Goal: Task Accomplishment & Management: Complete application form

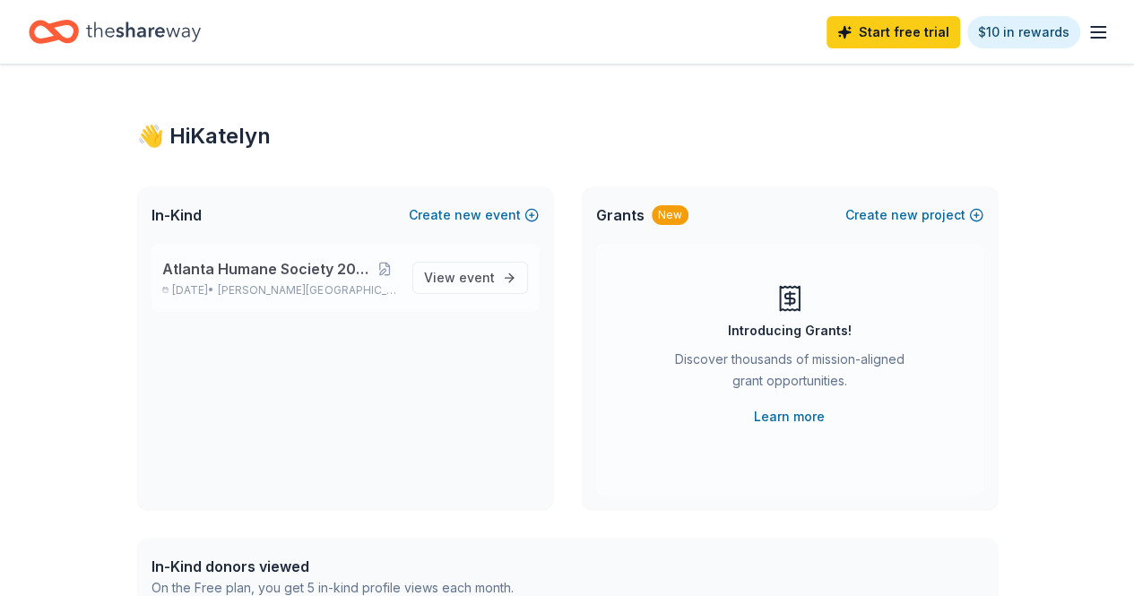
click at [231, 261] on span "Atlanta Humane Society 2025 Golf Classic" at bounding box center [267, 269] width 211 height 22
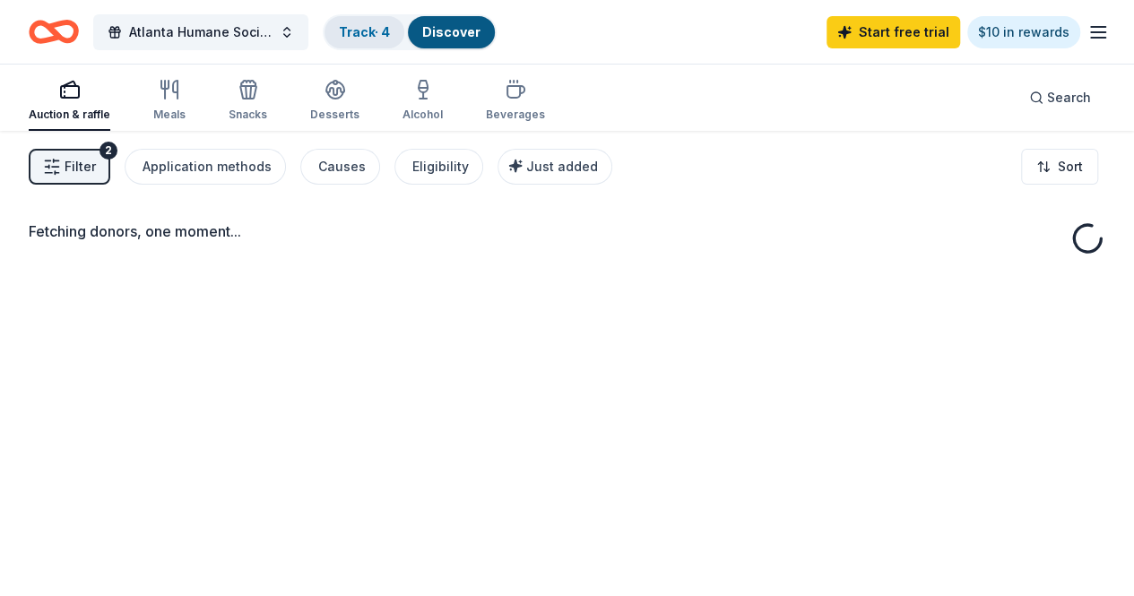
click at [369, 31] on link "Track · 4" at bounding box center [364, 31] width 51 height 15
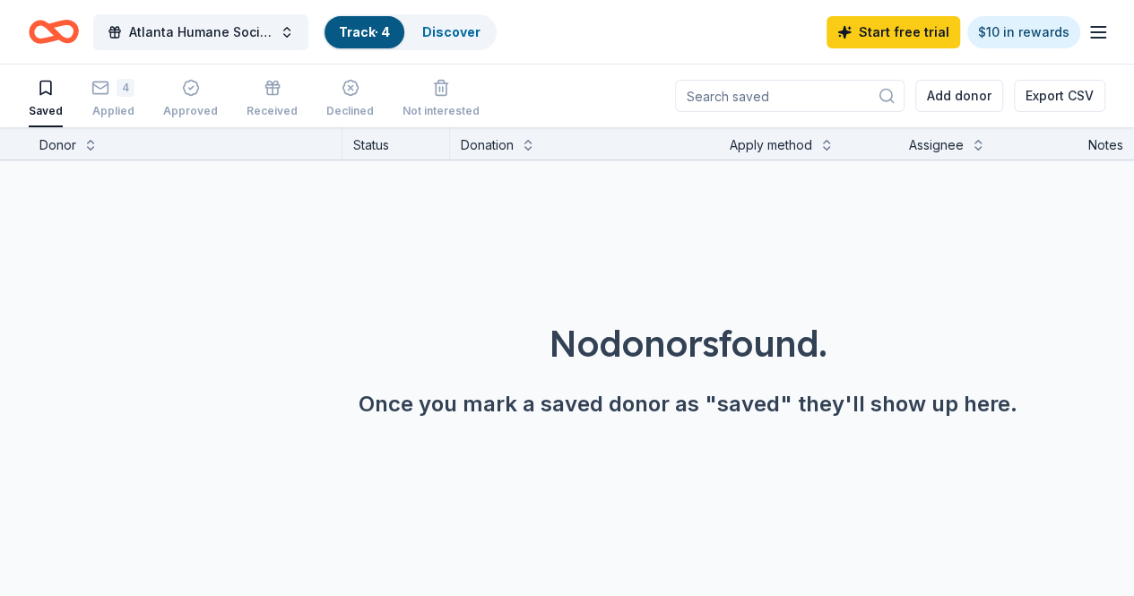
click at [369, 31] on link "Track · 4" at bounding box center [364, 31] width 51 height 15
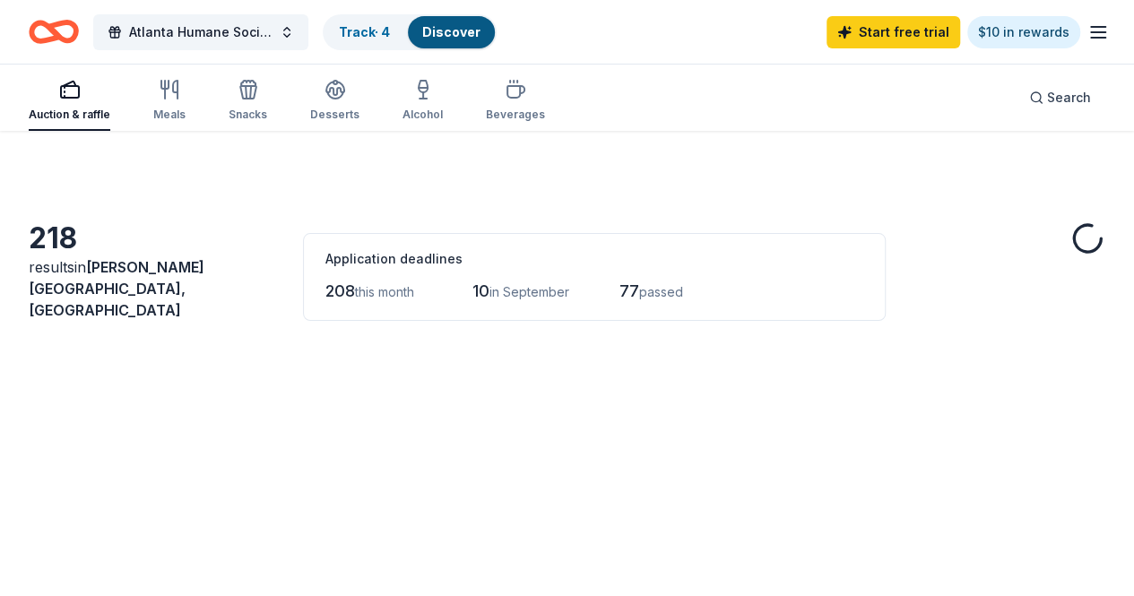
click at [124, 105] on div "Auction & raffle Meals Snacks Desserts Alcohol Beverages" at bounding box center [287, 101] width 517 height 59
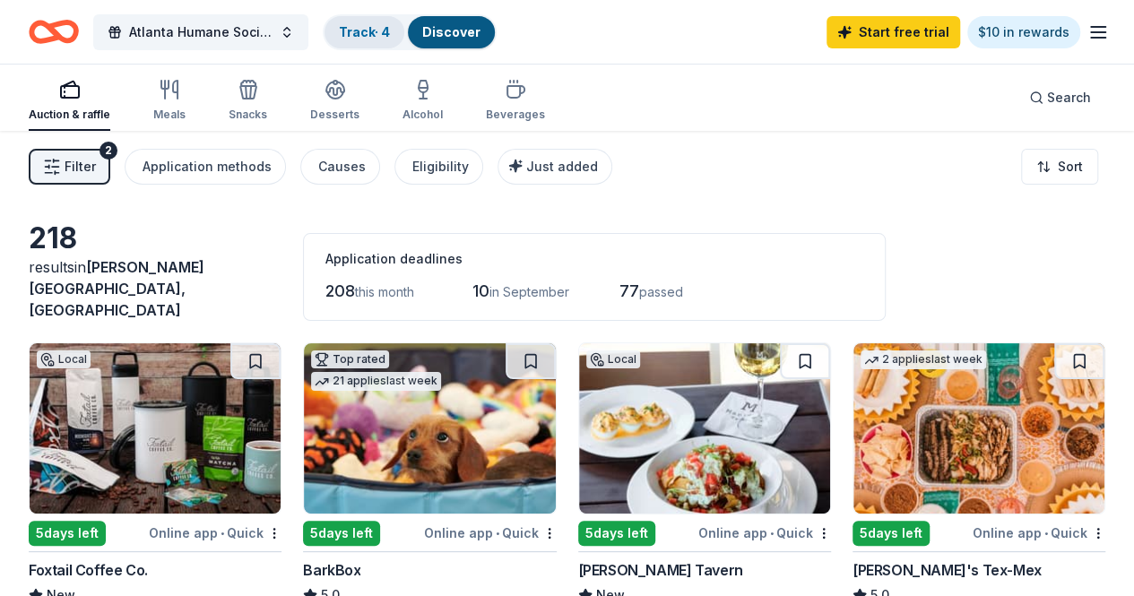
click at [358, 24] on link "Track · 4" at bounding box center [364, 31] width 51 height 15
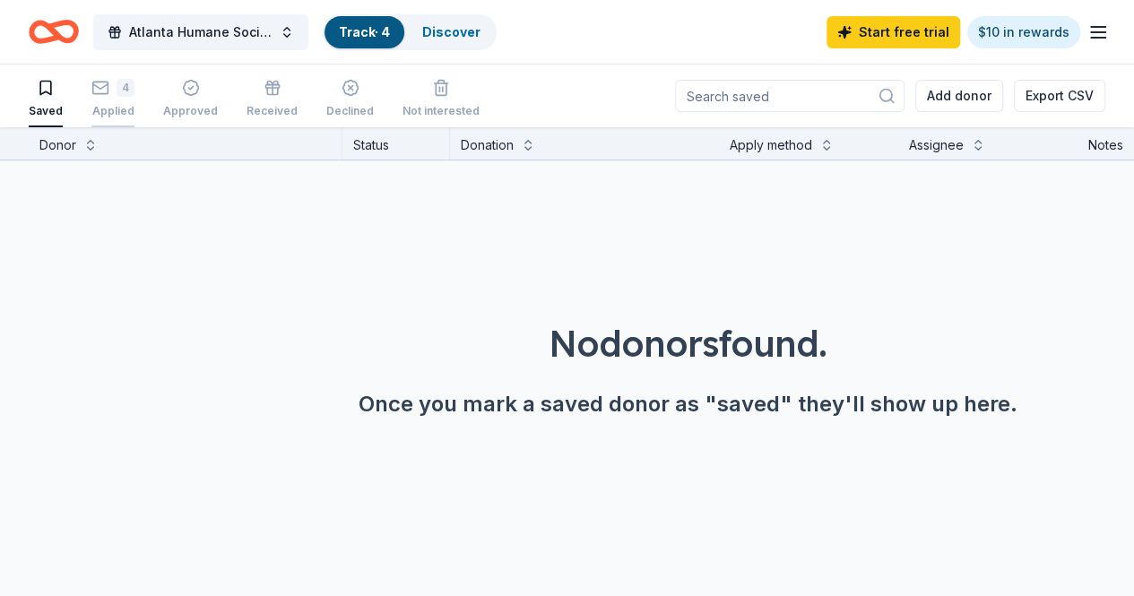
click at [135, 94] on div "4" at bounding box center [126, 88] width 18 height 18
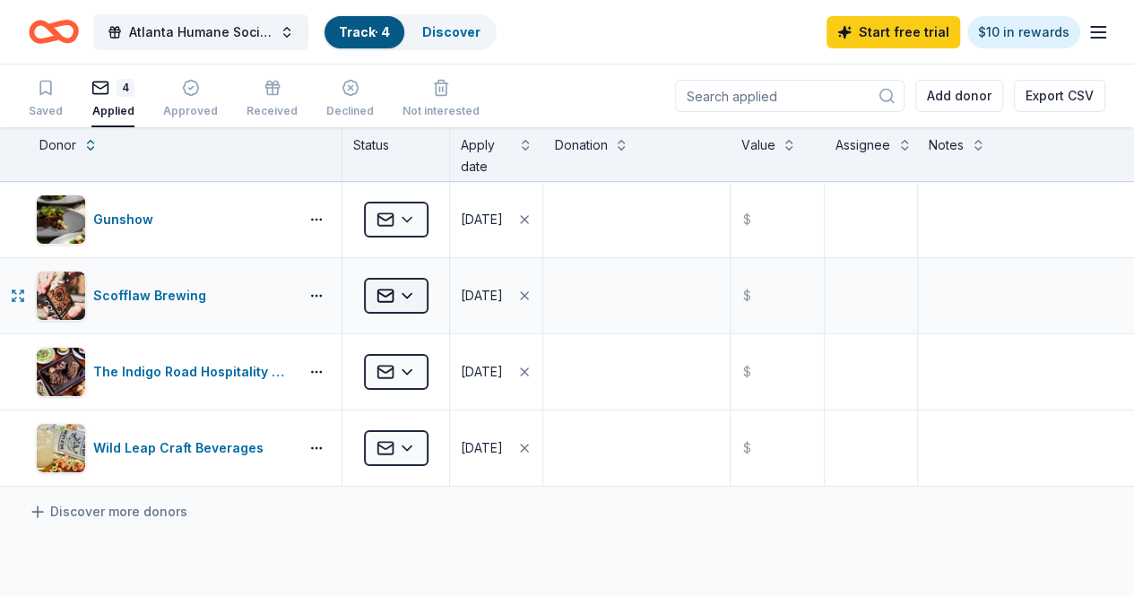
click at [402, 291] on html "Atlanta Humane Society 2025 Golf Classic Track · 4 Discover Start free trial $1…" at bounding box center [567, 298] width 1134 height 596
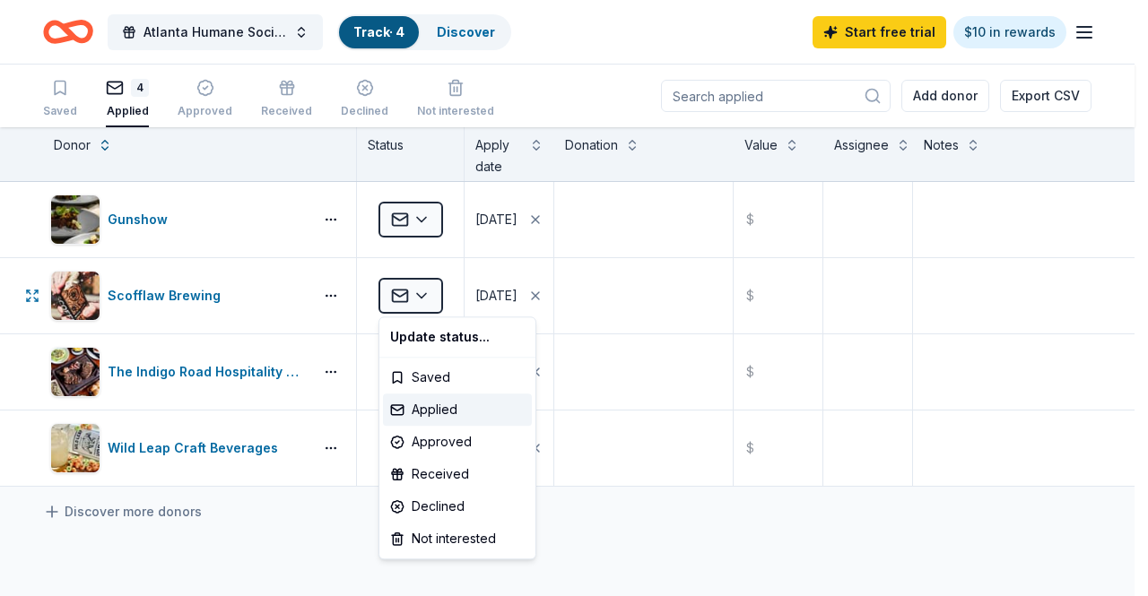
click at [174, 295] on html "Atlanta Humane Society 2025 Golf Classic Track · 4 Discover Start free trial $1…" at bounding box center [574, 298] width 1148 height 596
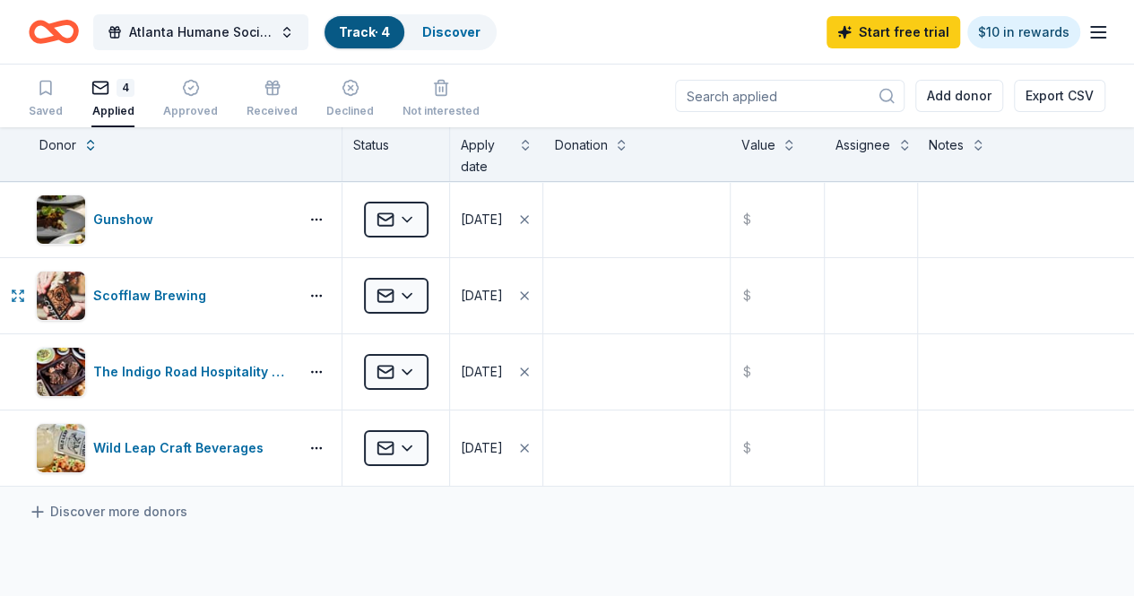
click at [174, 295] on div "Scofflaw Brewing" at bounding box center [153, 296] width 120 height 22
click at [63, 13] on icon "Home" at bounding box center [54, 32] width 50 height 42
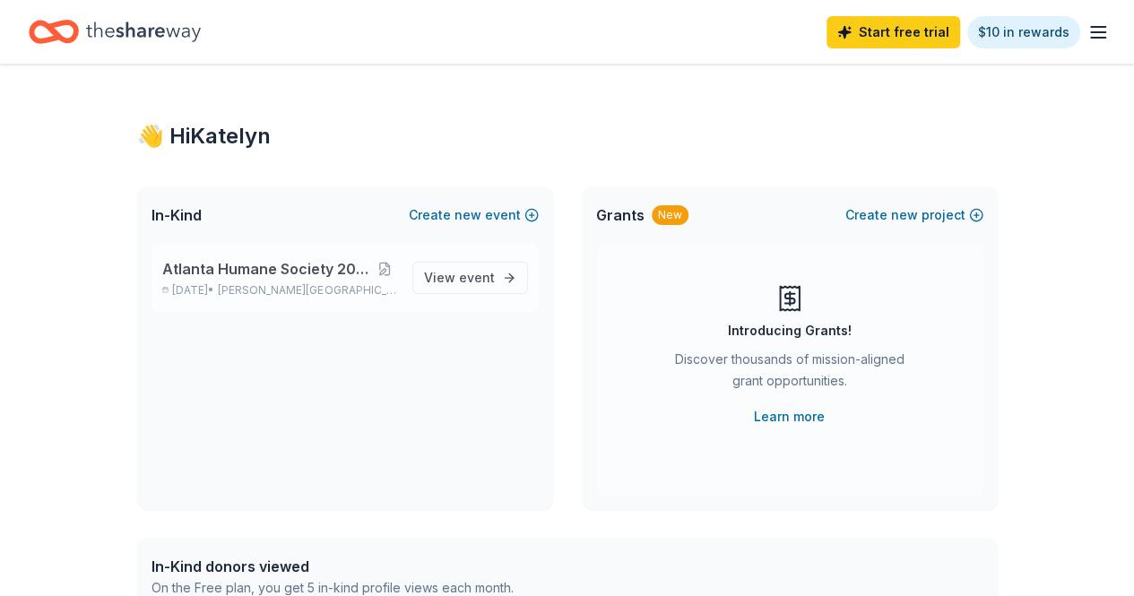
click at [237, 261] on span "Atlanta Humane Society 2025 Golf Classic" at bounding box center [267, 269] width 211 height 22
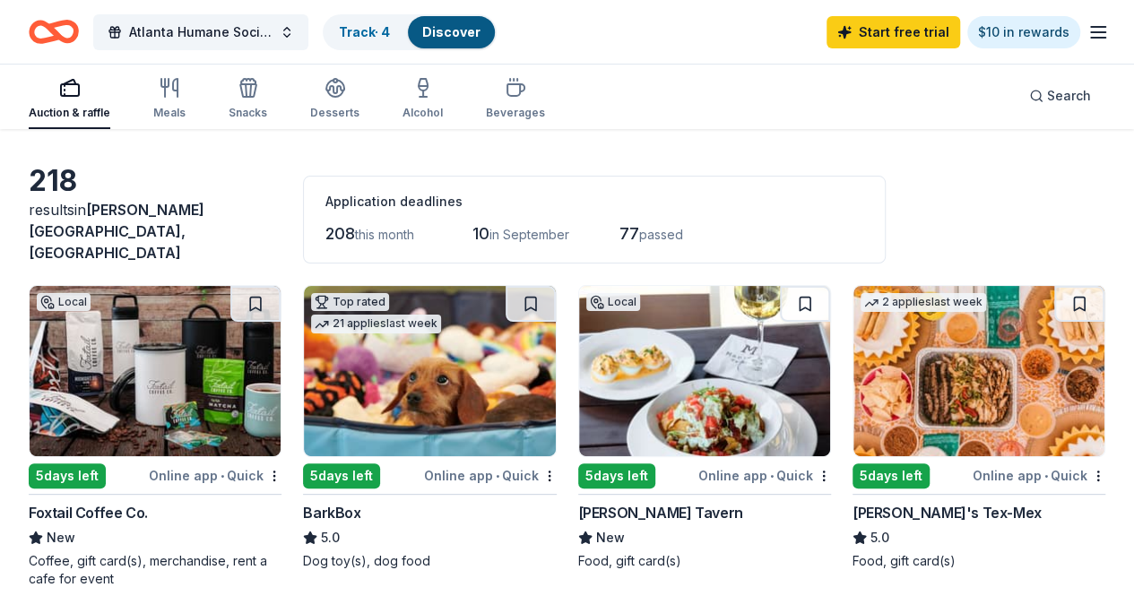
scroll to position [56, 0]
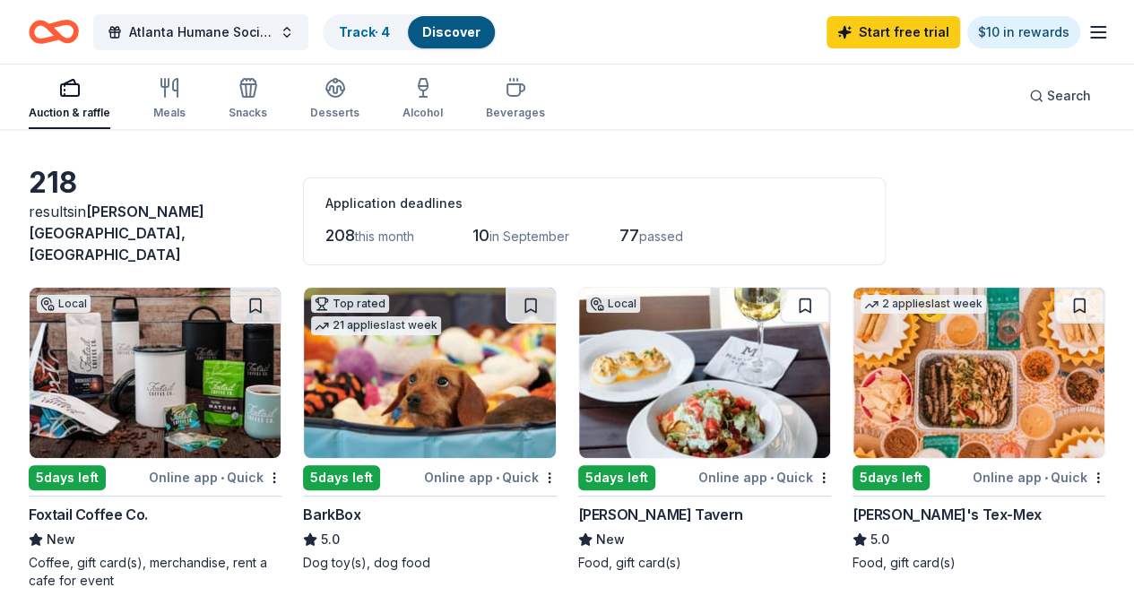
click at [854, 360] on img at bounding box center [979, 373] width 251 height 170
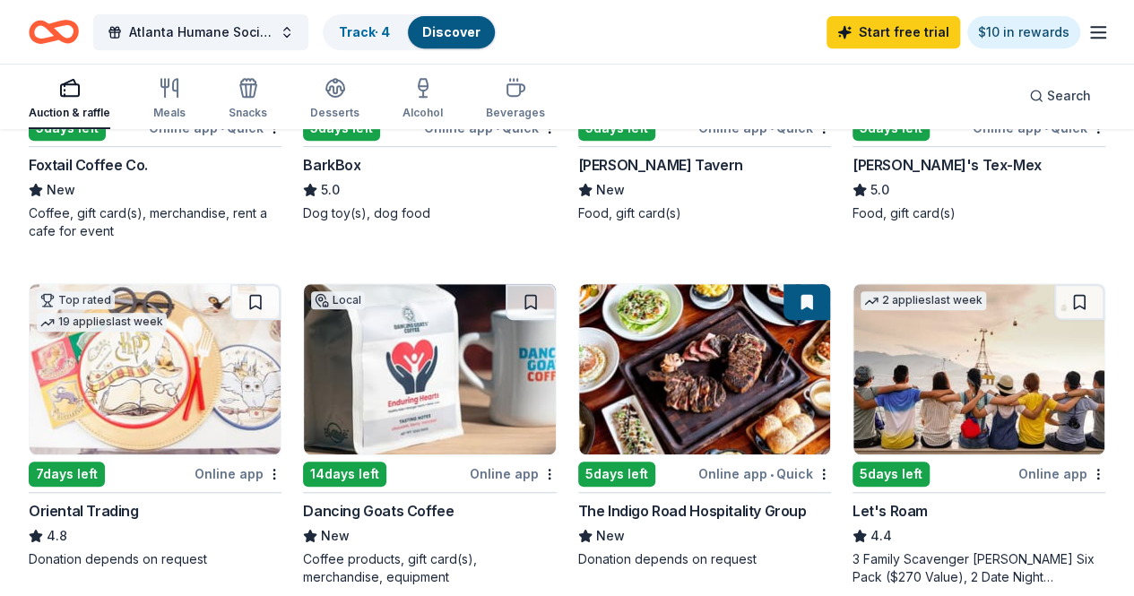
scroll to position [0, 0]
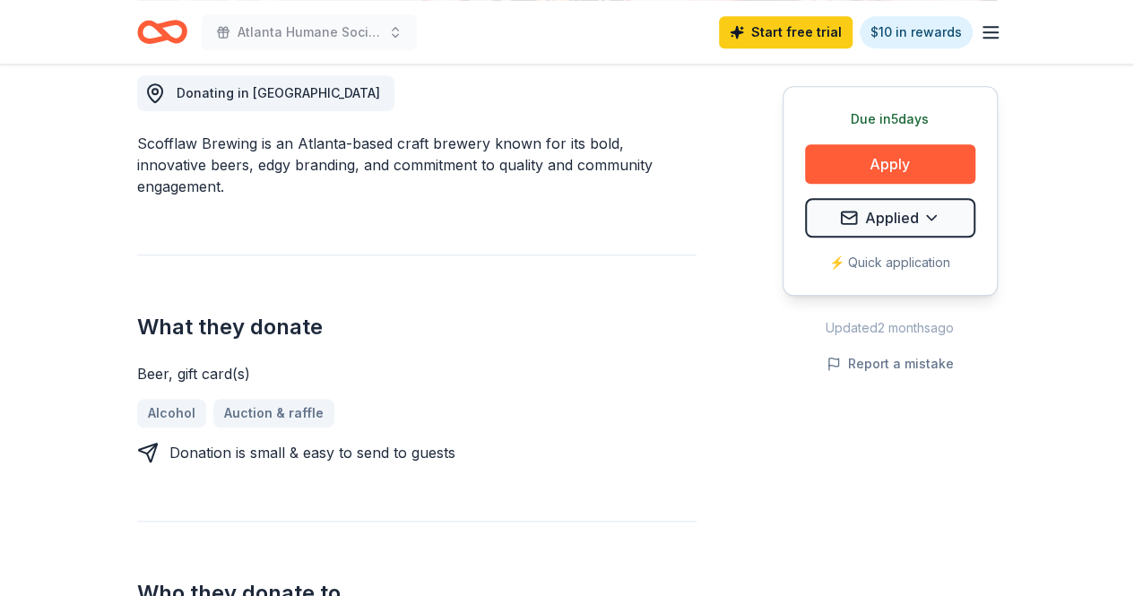
scroll to position [514, 0]
drag, startPoint x: 908, startPoint y: 224, endPoint x: 983, endPoint y: 234, distance: 76.0
click at [983, 234] on div "Due in 5 days Apply Applied ⚡️ Quick application" at bounding box center [890, 191] width 215 height 210
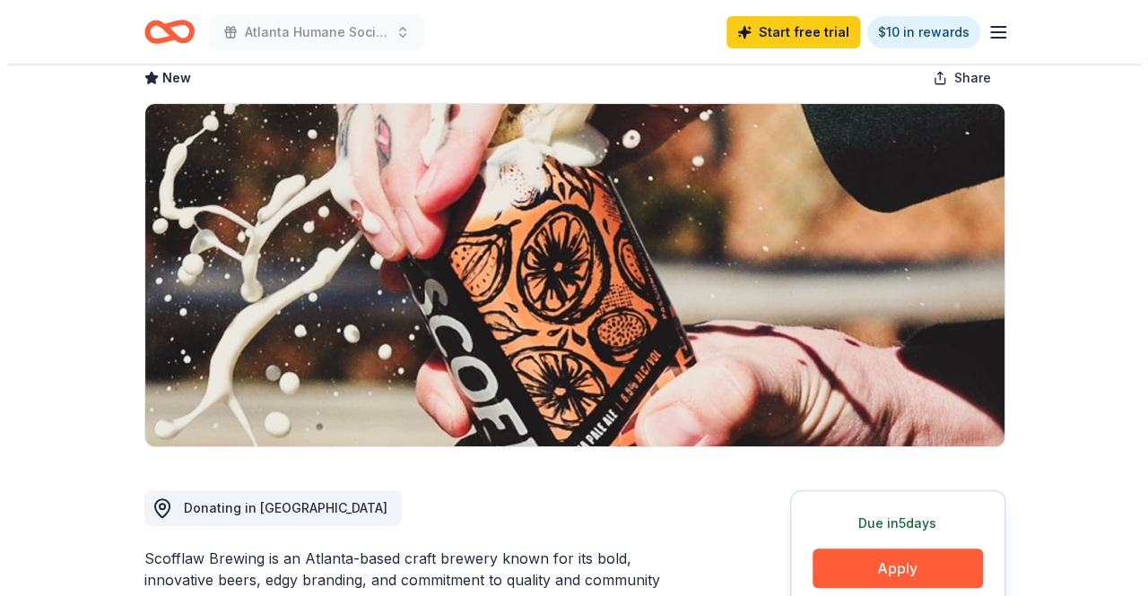
scroll to position [99, 0]
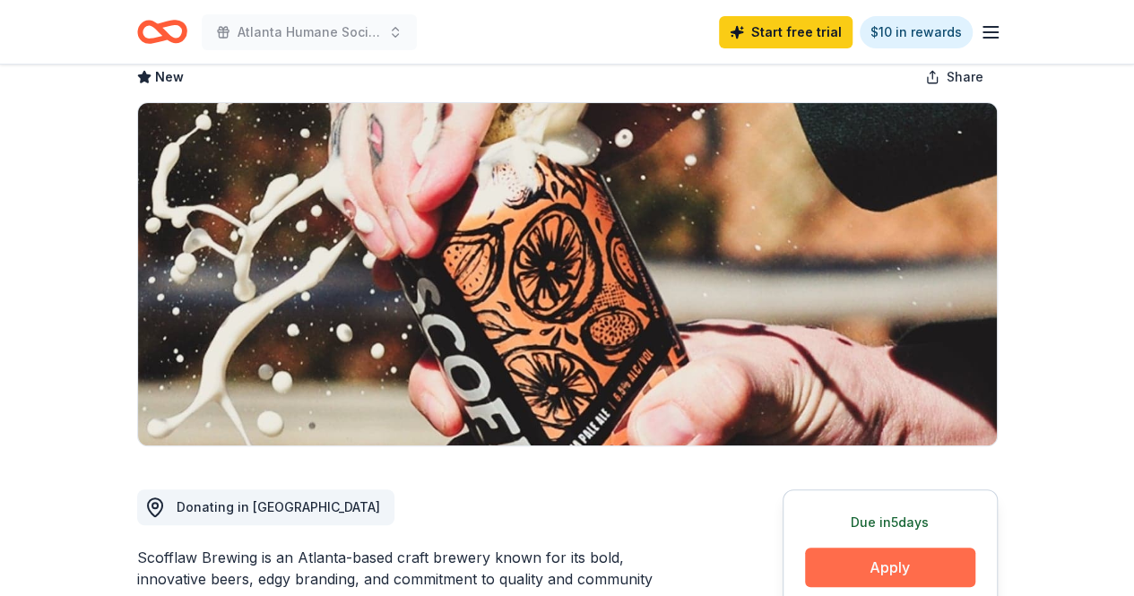
click at [883, 557] on button "Apply" at bounding box center [890, 567] width 170 height 39
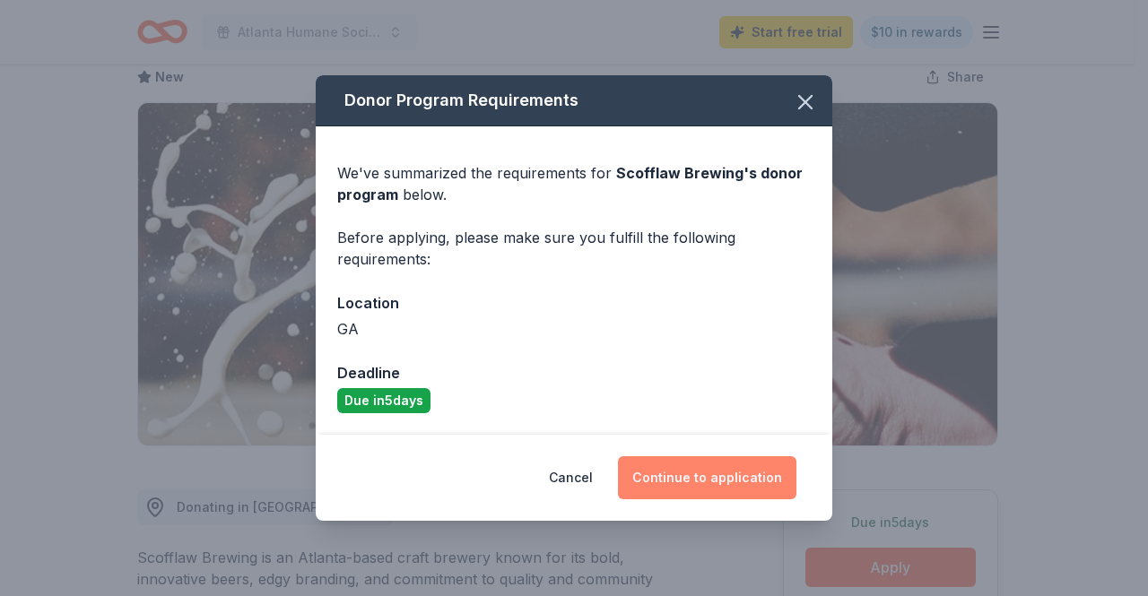
click at [714, 473] on button "Continue to application" at bounding box center [707, 477] width 178 height 43
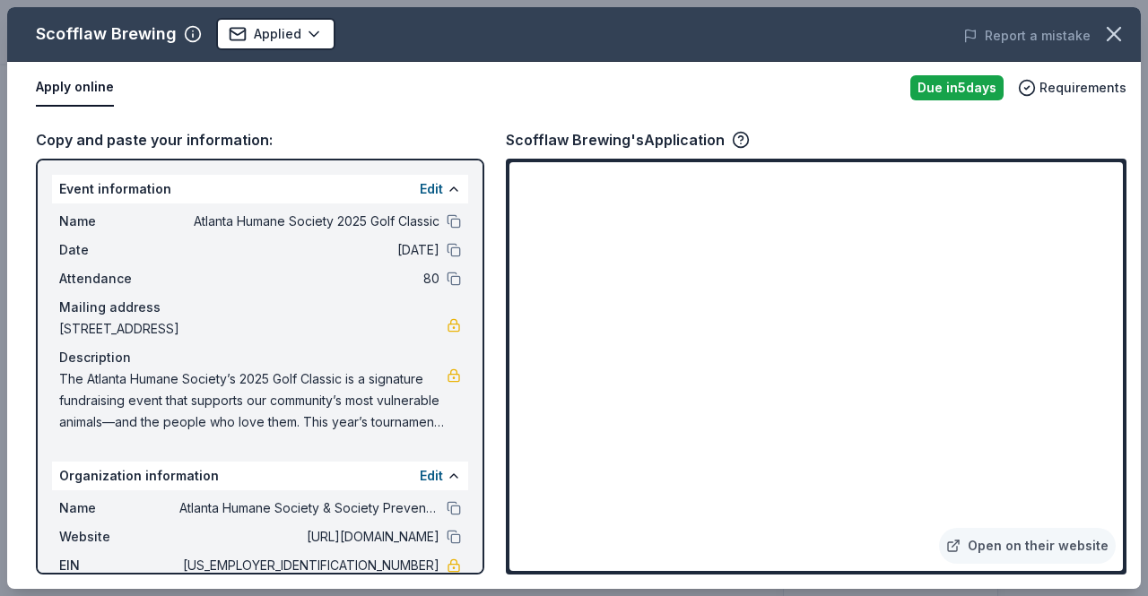
scroll to position [118, 0]
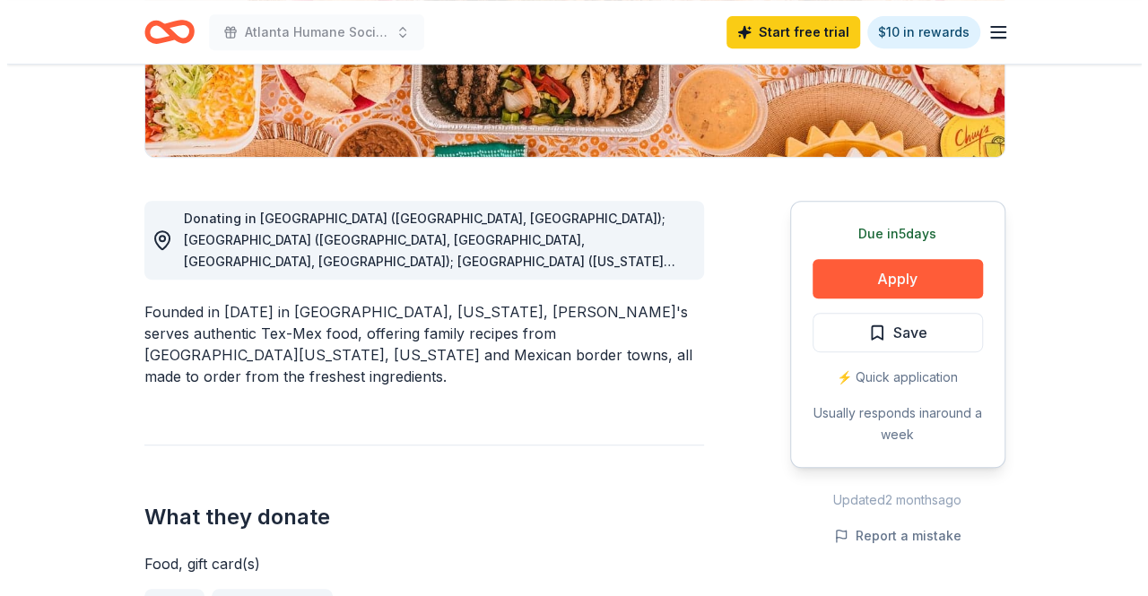
scroll to position [388, 0]
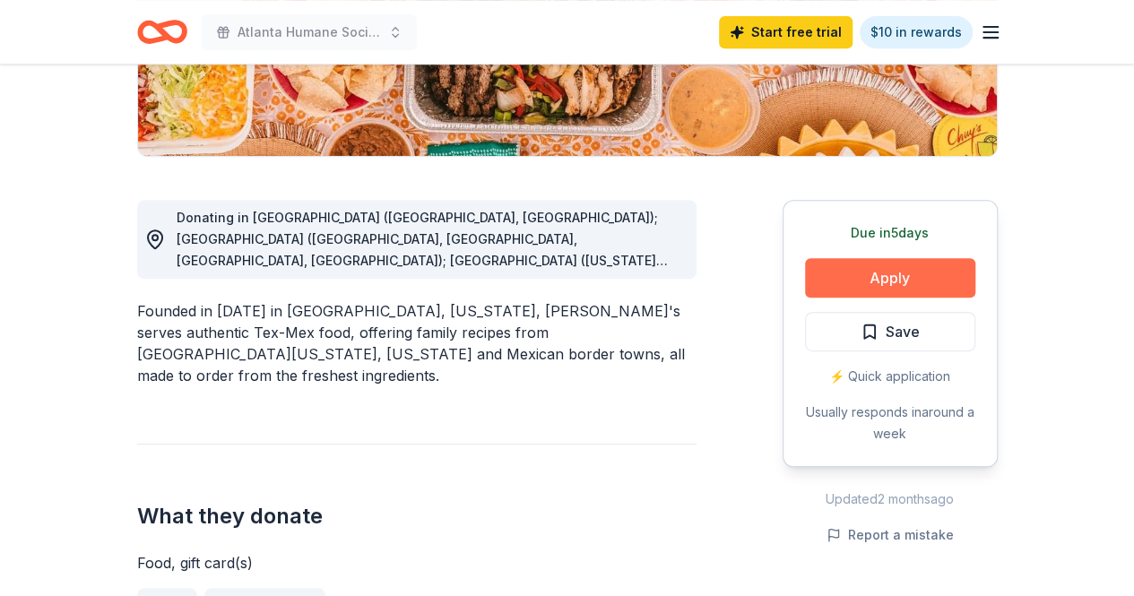
click at [884, 265] on button "Apply" at bounding box center [890, 277] width 170 height 39
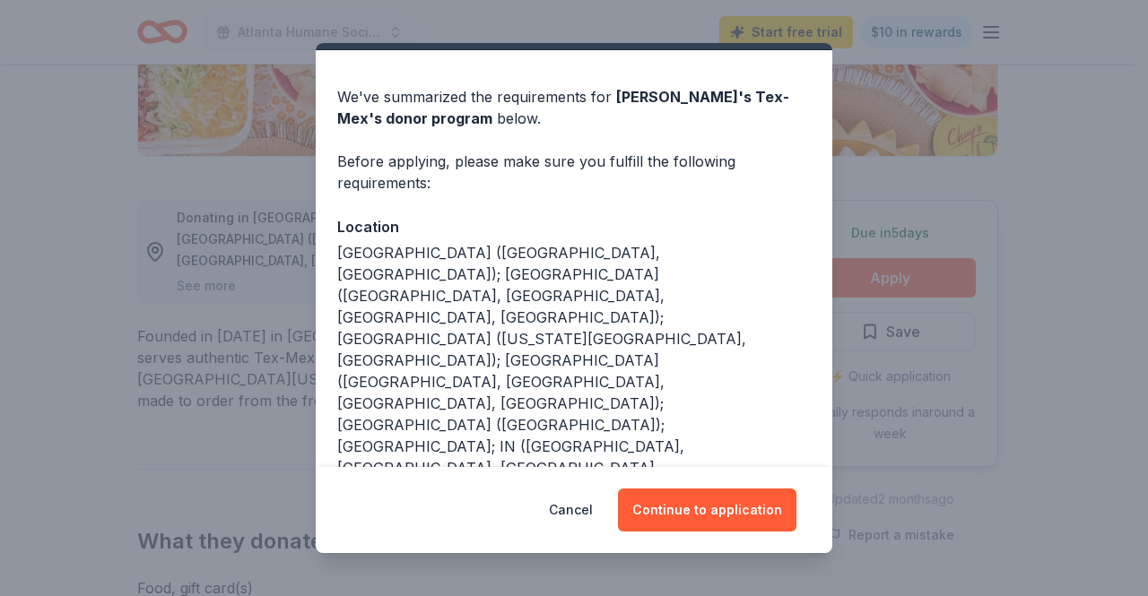
scroll to position [45, 0]
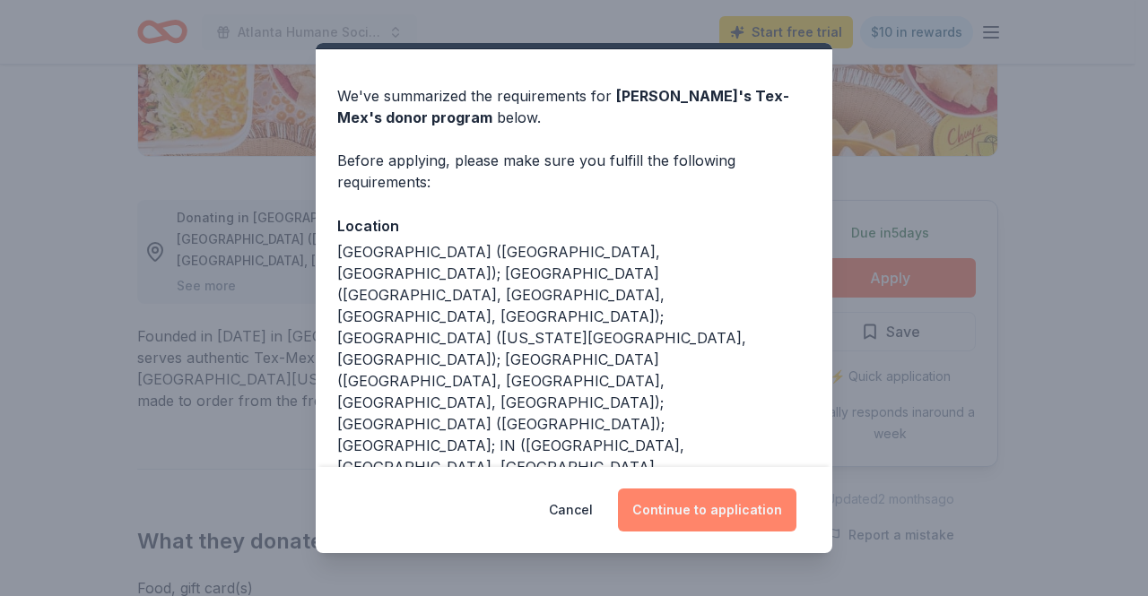
click at [682, 507] on button "Continue to application" at bounding box center [707, 510] width 178 height 43
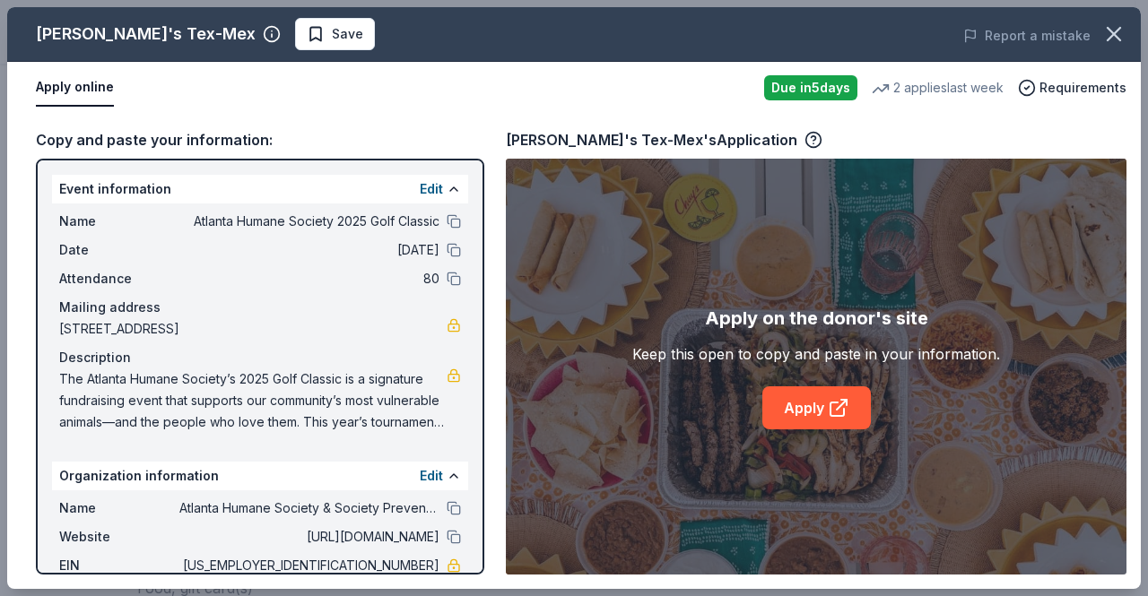
click at [206, 260] on span "[DATE]" at bounding box center [309, 250] width 260 height 22
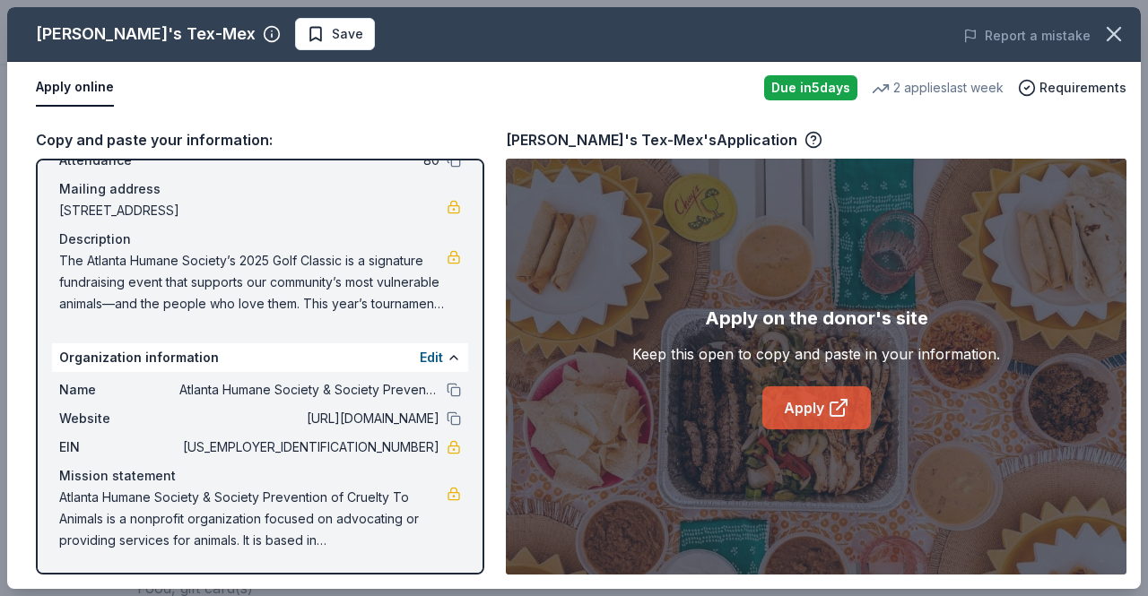
click at [810, 412] on link "Apply" at bounding box center [816, 408] width 109 height 43
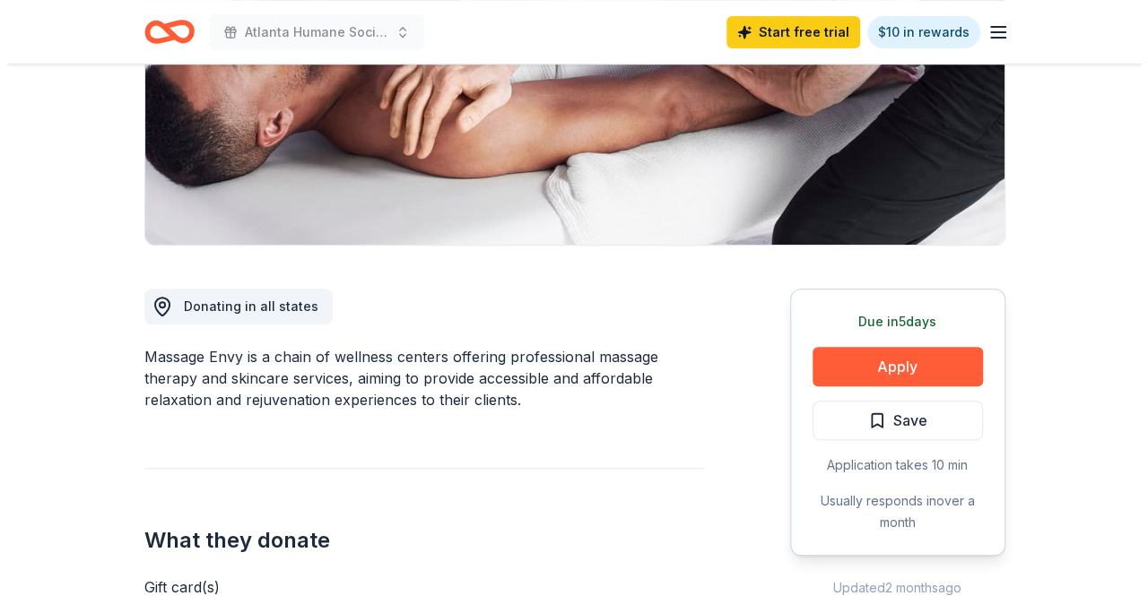
scroll to position [310, 0]
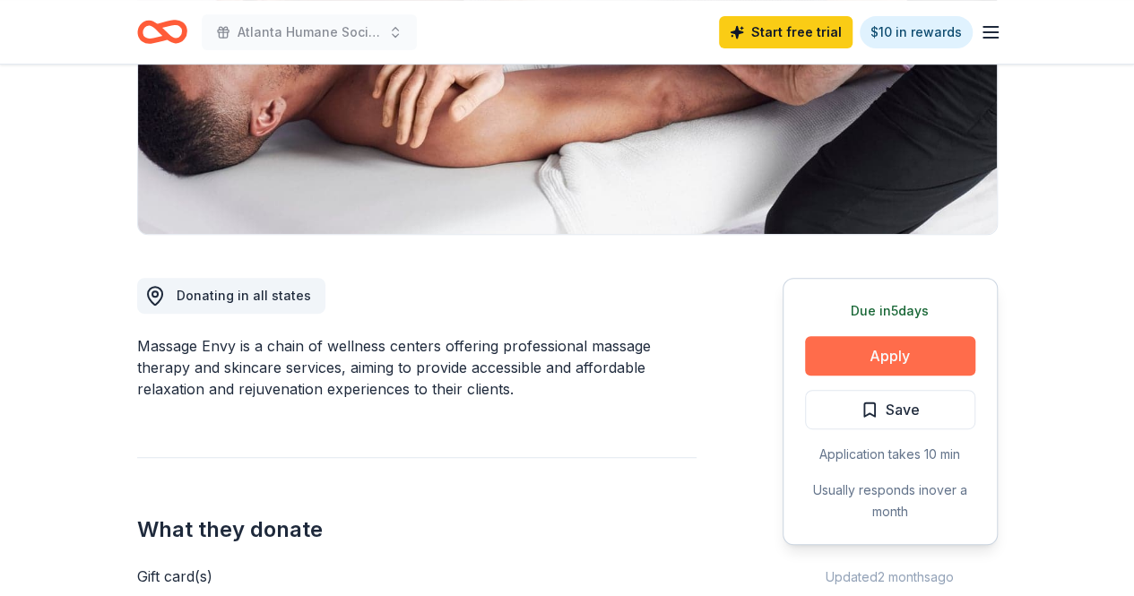
click at [845, 355] on button "Apply" at bounding box center [890, 355] width 170 height 39
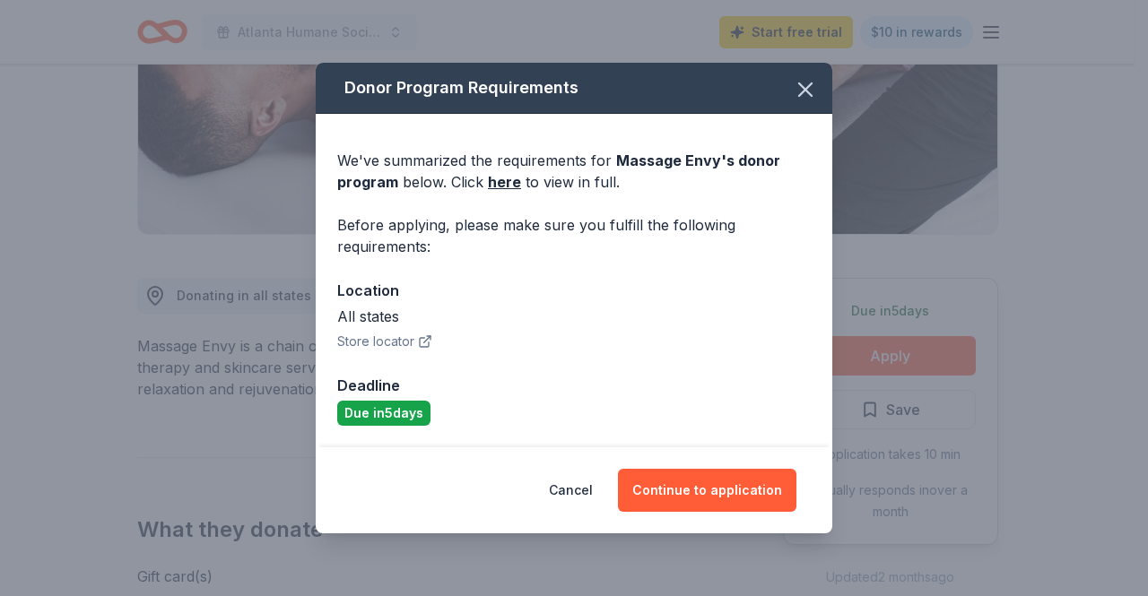
click at [387, 335] on button "Store locator" at bounding box center [384, 342] width 95 height 22
click at [727, 486] on button "Continue to application" at bounding box center [707, 490] width 178 height 43
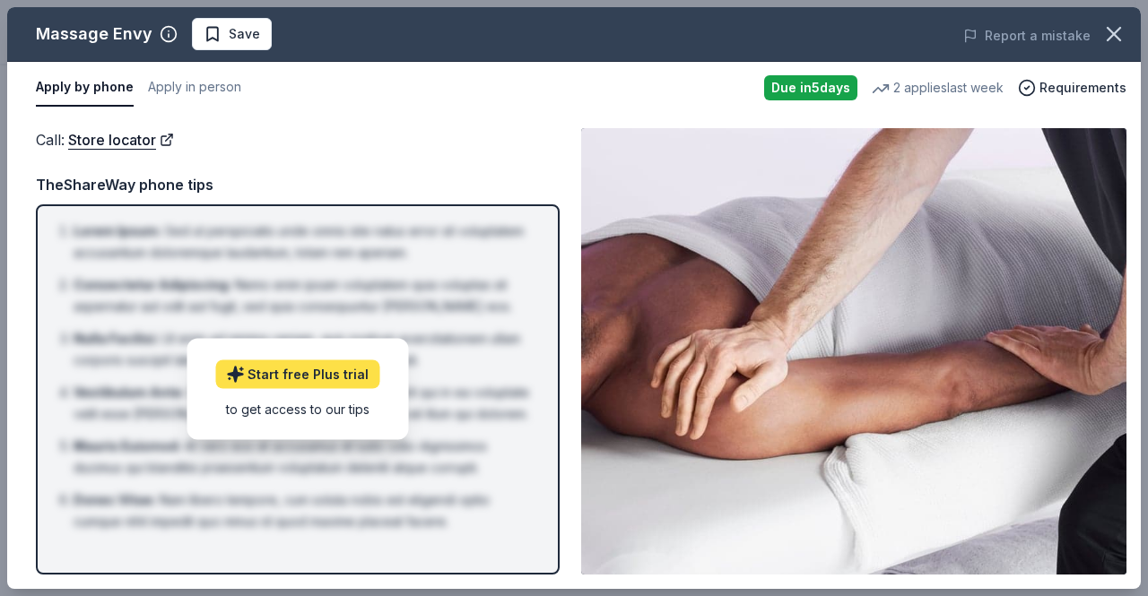
click at [278, 366] on link "Start free Plus trial" at bounding box center [297, 375] width 164 height 29
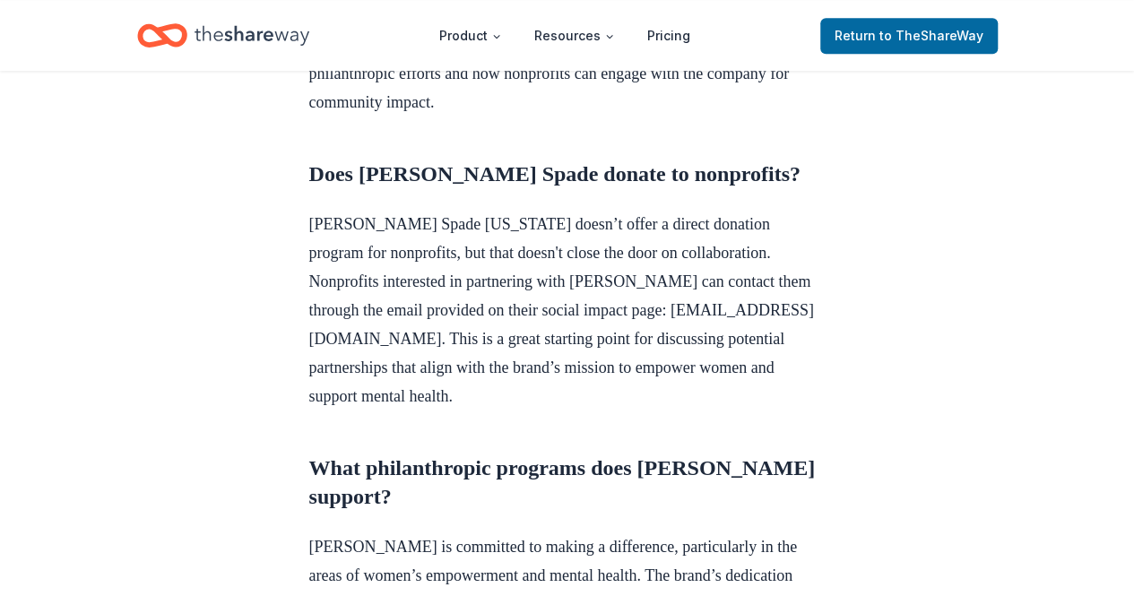
scroll to position [710, 0]
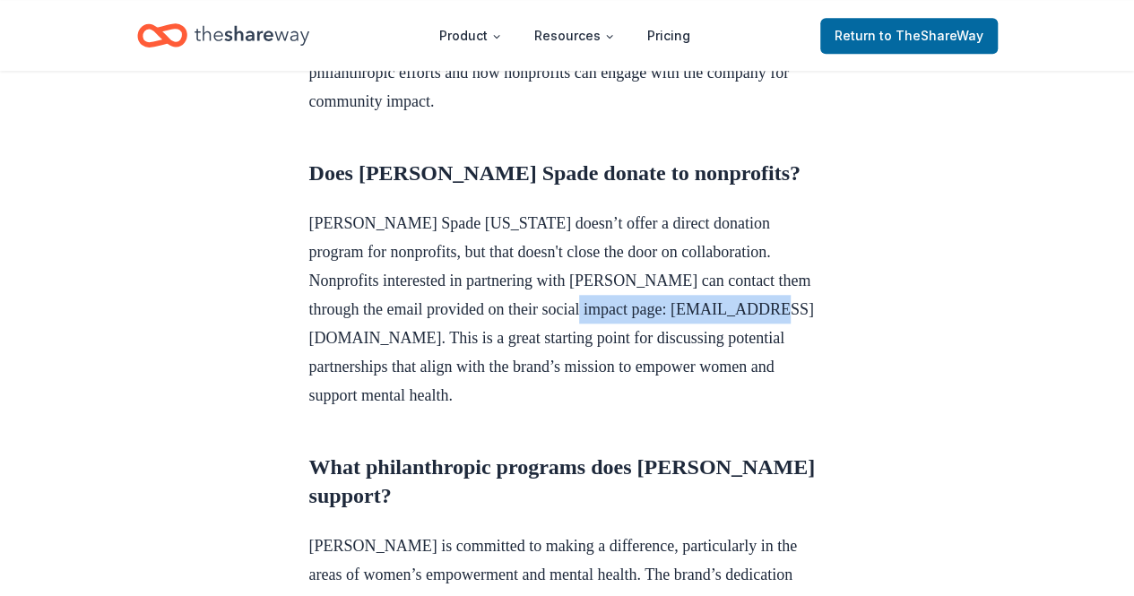
drag, startPoint x: 516, startPoint y: 300, endPoint x: 312, endPoint y: 300, distance: 203.6
click at [312, 300] on p "[PERSON_NAME] Spade [US_STATE] doesn’t offer a direct donation program for nonp…" at bounding box center [567, 309] width 517 height 201
copy p "[EMAIL_ADDRESS][DOMAIN_NAME]"
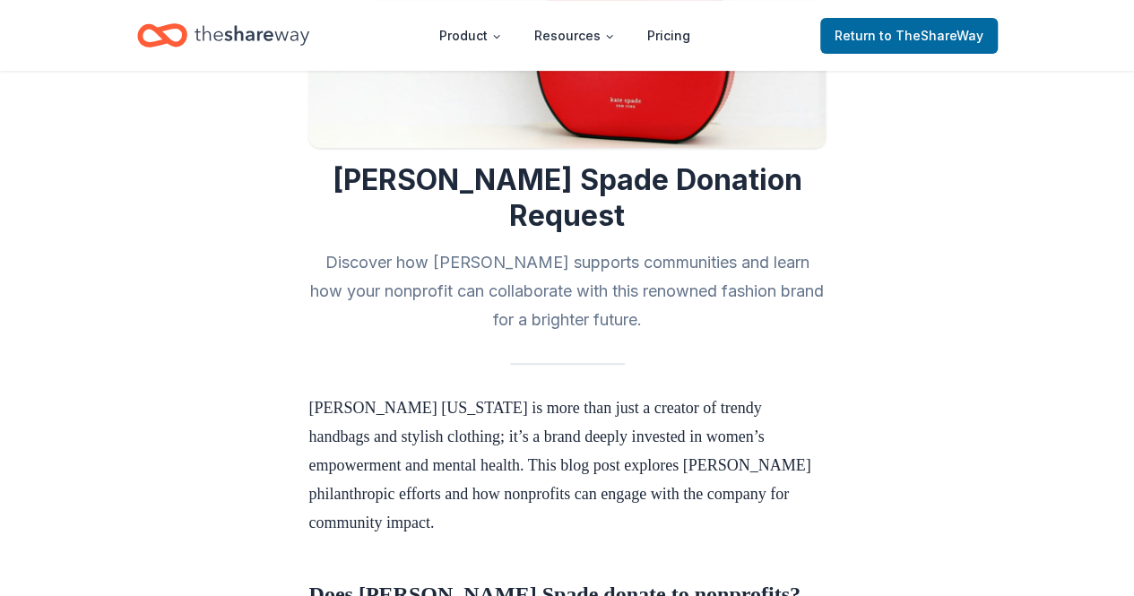
scroll to position [173, 0]
